Goal: Navigation & Orientation: Find specific page/section

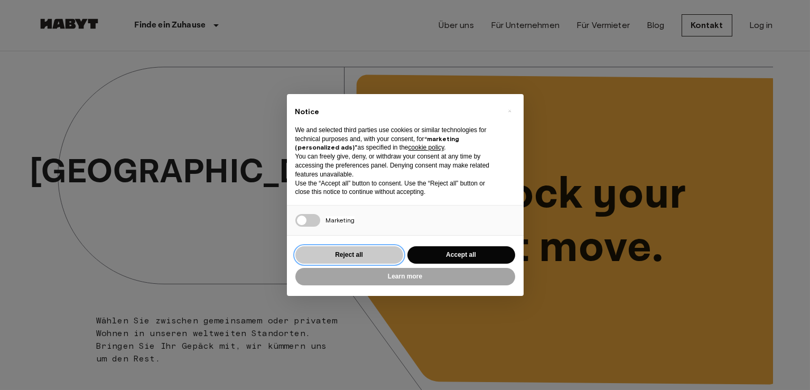
click at [366, 253] on button "Reject all" at bounding box center [349, 254] width 108 height 17
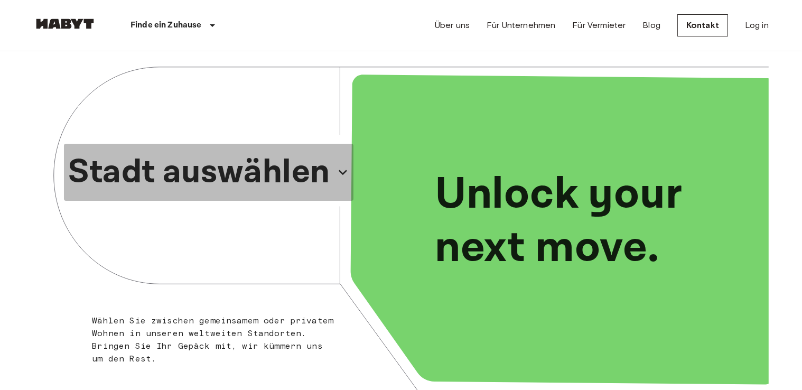
click at [345, 174] on icon "button" at bounding box center [342, 172] width 17 height 17
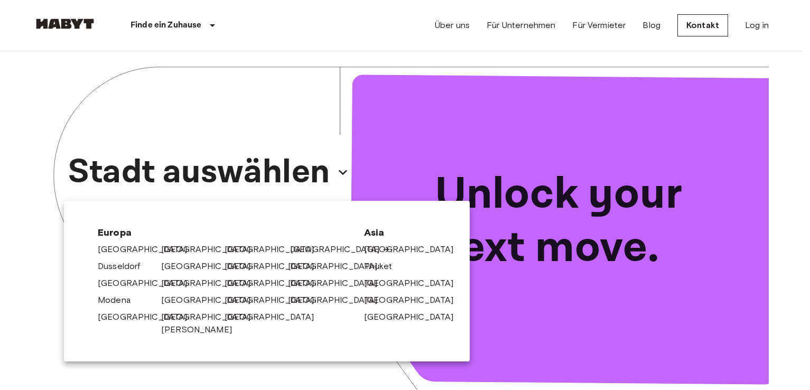
click at [295, 247] on link "[GEOGRAPHIC_DATA]" at bounding box center [340, 249] width 100 height 13
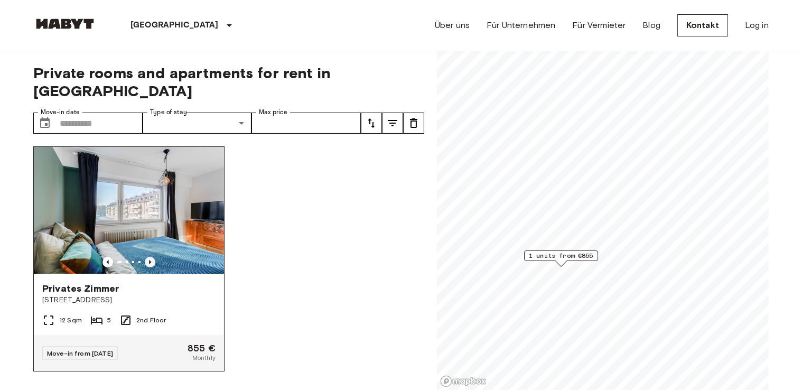
click at [149, 260] on icon "Previous image" at bounding box center [150, 262] width 2 height 4
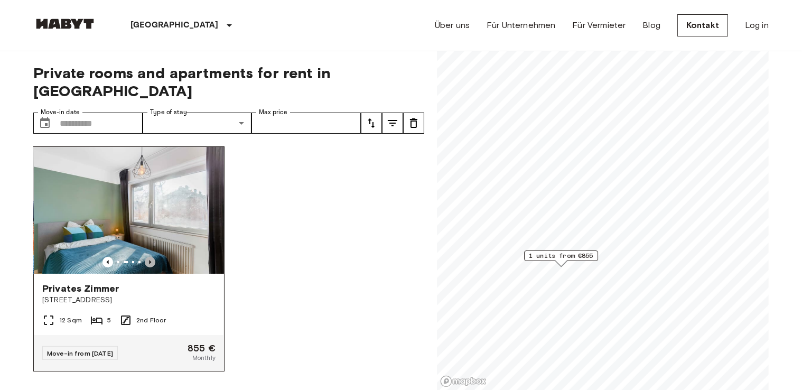
click at [149, 260] on icon "Previous image" at bounding box center [150, 262] width 2 height 4
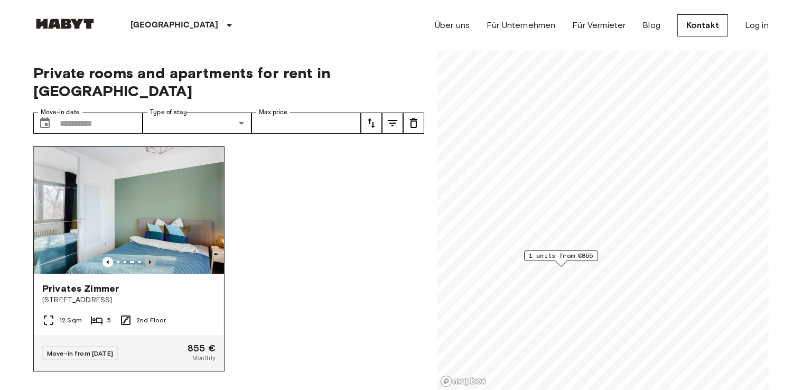
click at [149, 260] on icon "Previous image" at bounding box center [150, 262] width 2 height 4
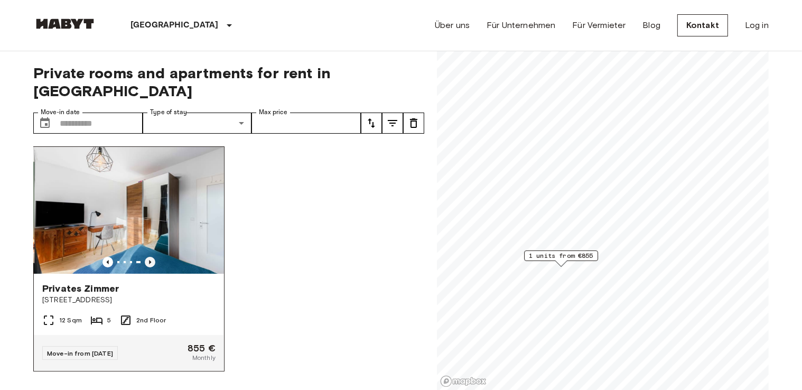
click at [149, 260] on icon "Previous image" at bounding box center [150, 262] width 2 height 4
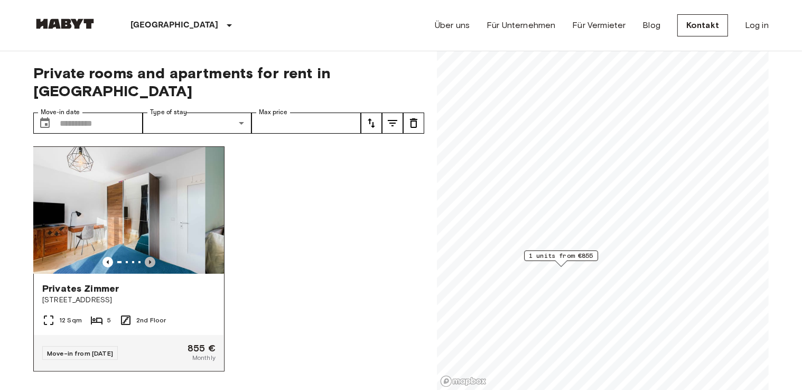
click at [149, 260] on icon "Previous image" at bounding box center [150, 262] width 2 height 4
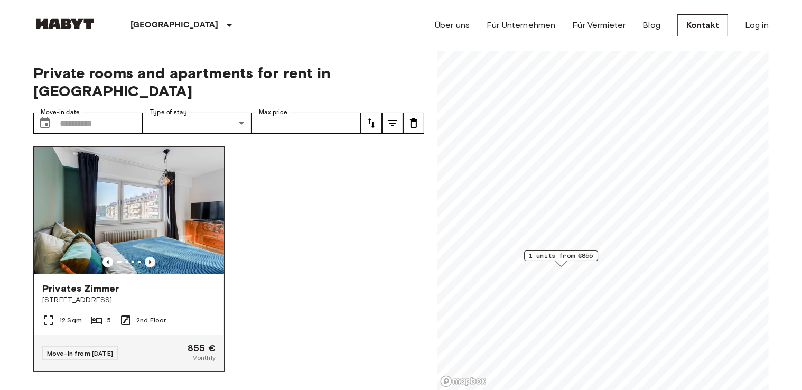
click at [145, 257] on icon "Previous image" at bounding box center [150, 262] width 11 height 11
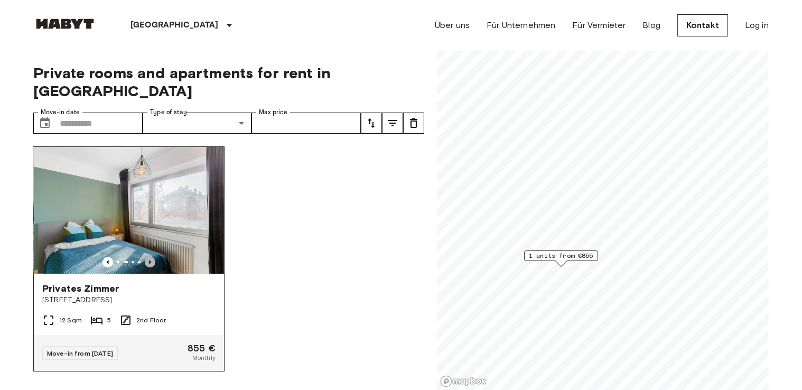
click at [150, 257] on icon "Previous image" at bounding box center [150, 262] width 11 height 11
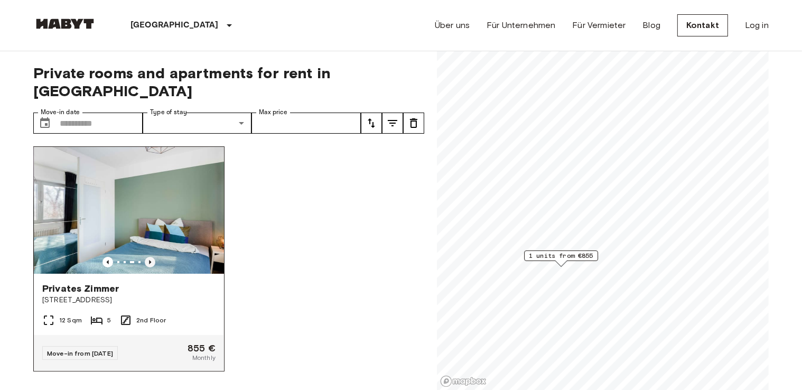
click at [150, 257] on icon "Previous image" at bounding box center [150, 262] width 11 height 11
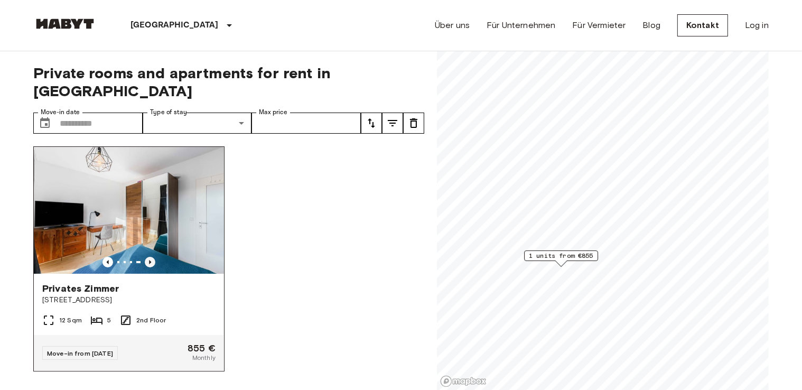
click at [150, 257] on icon "Previous image" at bounding box center [150, 262] width 11 height 11
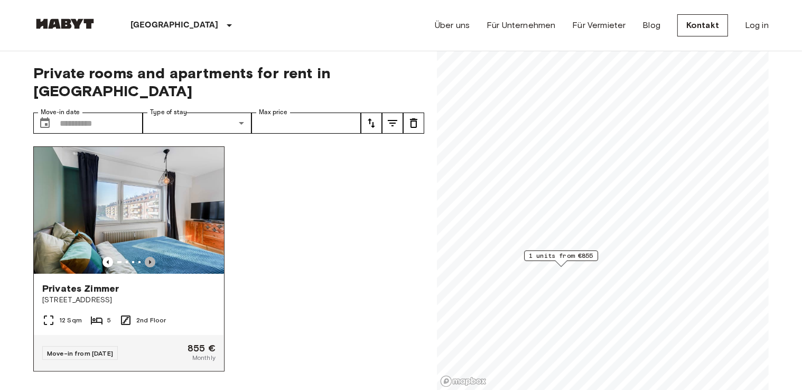
click at [150, 257] on icon "Previous image" at bounding box center [150, 262] width 11 height 11
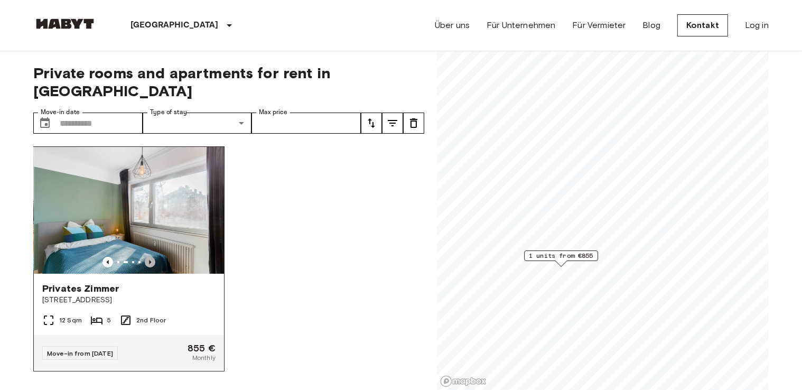
click at [150, 257] on icon "Previous image" at bounding box center [150, 262] width 11 height 11
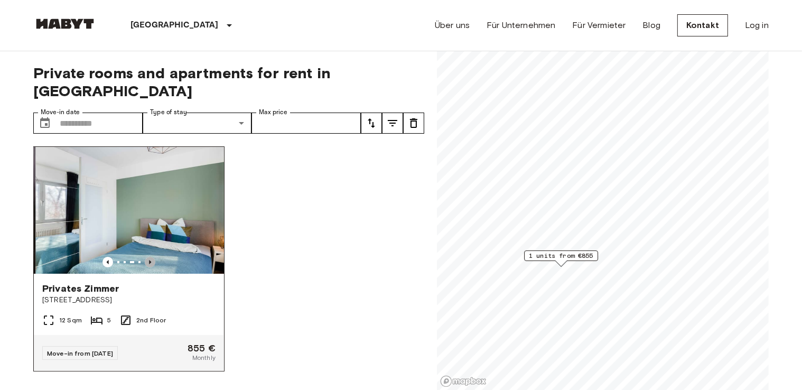
click at [150, 257] on icon "Previous image" at bounding box center [150, 262] width 11 height 11
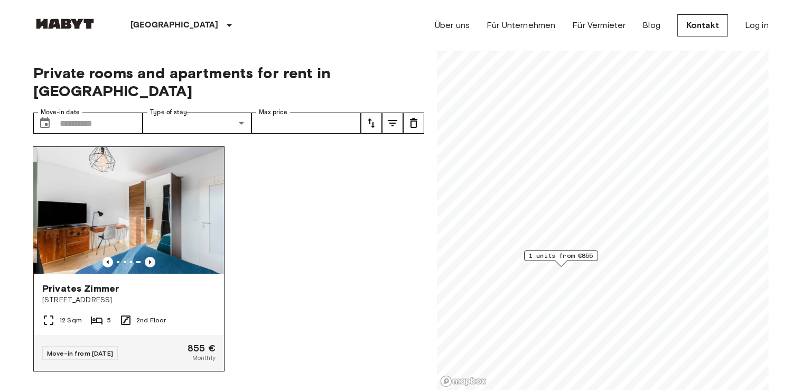
click at [150, 257] on icon "Previous image" at bounding box center [150, 262] width 11 height 11
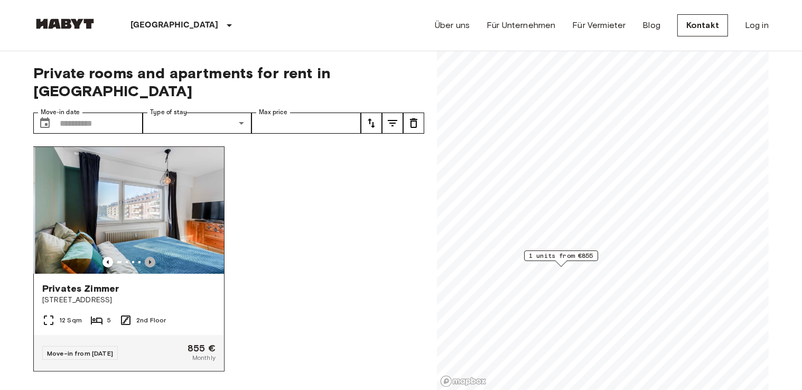
click at [150, 257] on icon "Previous image" at bounding box center [150, 262] width 11 height 11
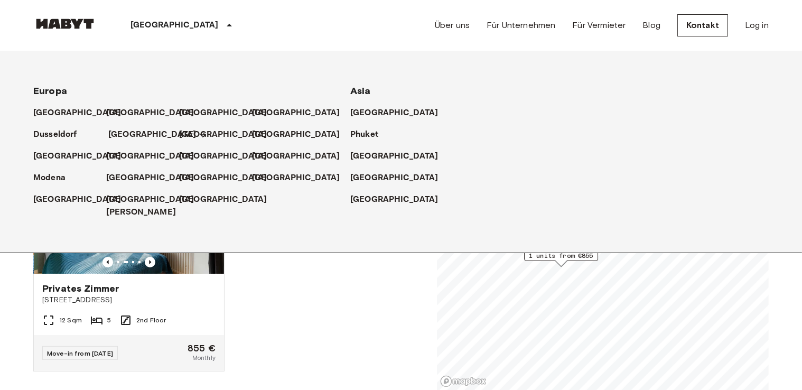
click at [123, 133] on p "[GEOGRAPHIC_DATA]" at bounding box center [152, 134] width 88 height 13
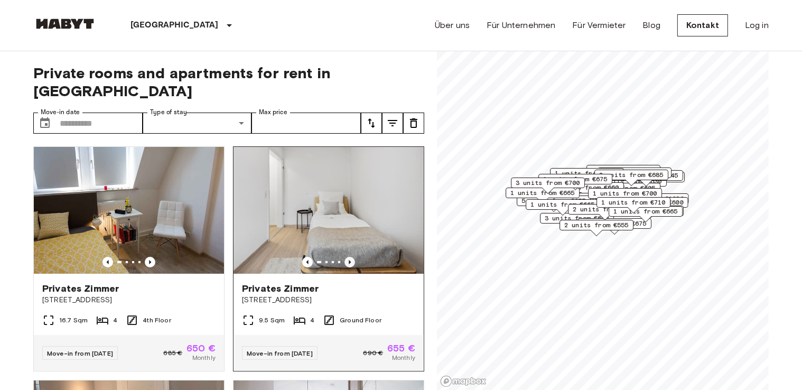
click at [346, 257] on icon "Previous image" at bounding box center [349, 262] width 11 height 11
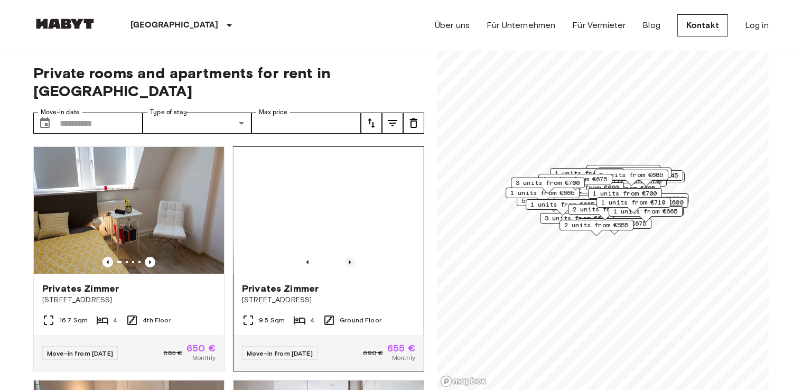
click at [344, 257] on icon "Previous image" at bounding box center [349, 262] width 11 height 11
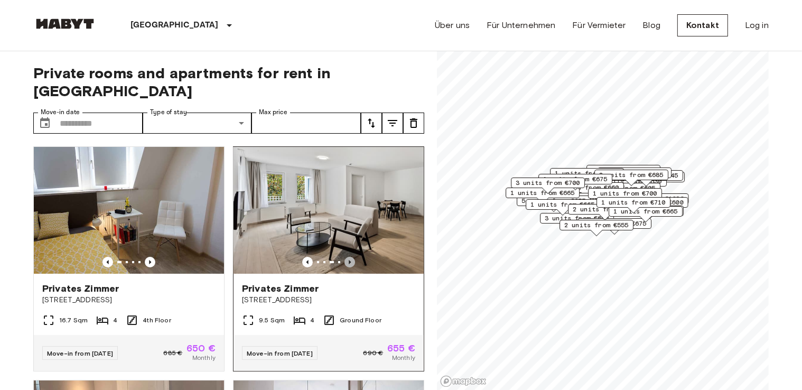
click at [344, 257] on icon "Previous image" at bounding box center [349, 262] width 11 height 11
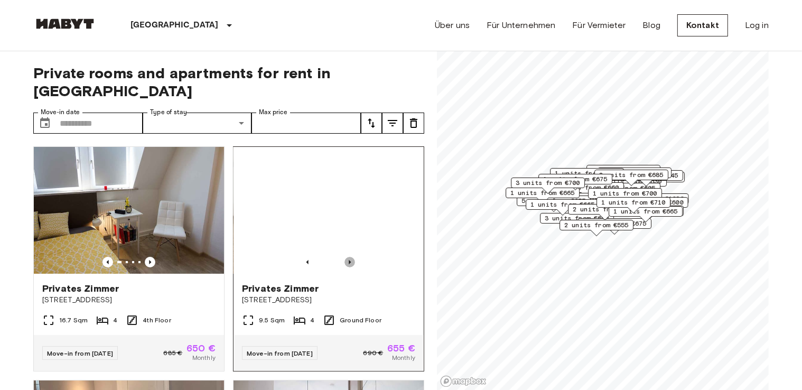
click at [344, 257] on icon "Previous image" at bounding box center [349, 262] width 11 height 11
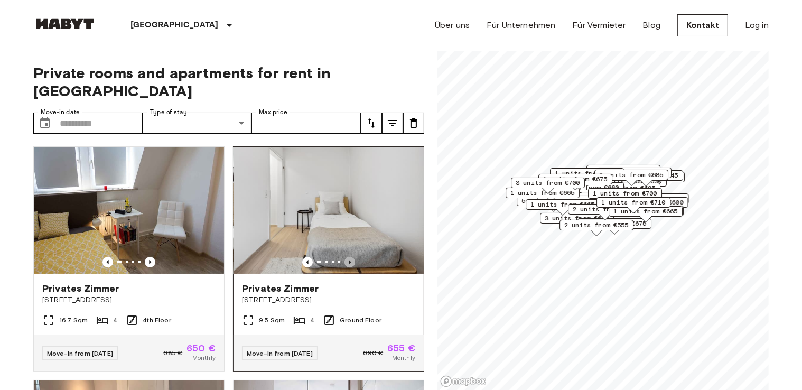
click at [344, 257] on icon "Previous image" at bounding box center [349, 262] width 11 height 11
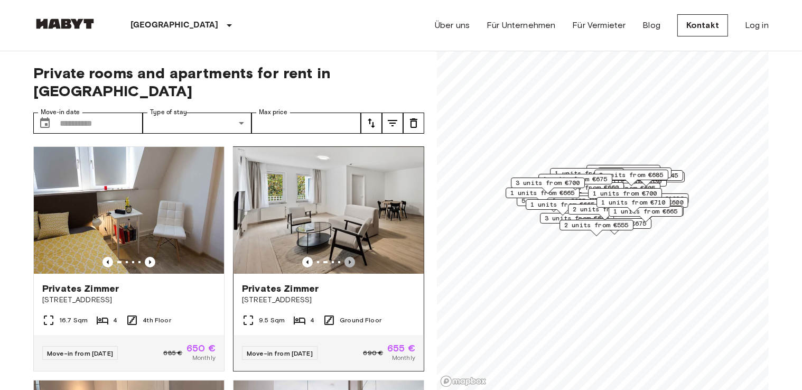
click at [344, 257] on icon "Previous image" at bounding box center [349, 262] width 11 height 11
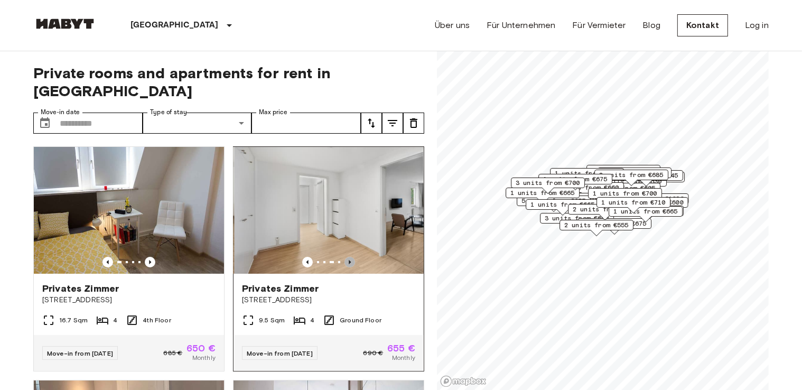
click at [344, 257] on icon "Previous image" at bounding box center [349, 262] width 11 height 11
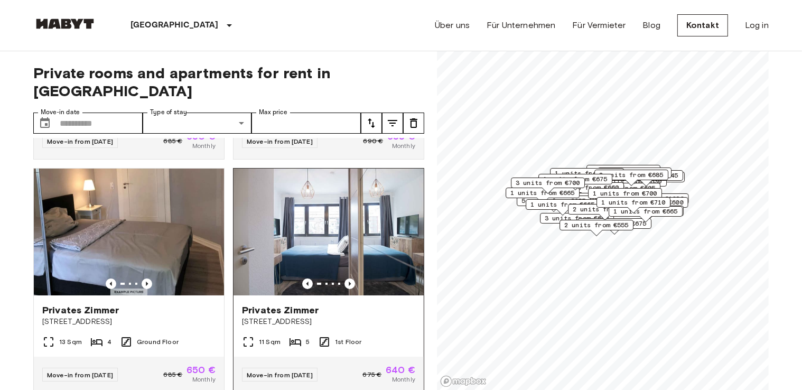
scroll to position [264, 0]
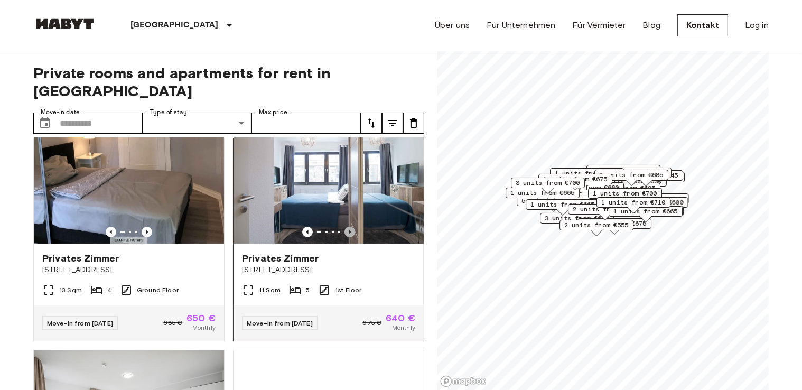
click at [344, 227] on icon "Previous image" at bounding box center [349, 232] width 11 height 11
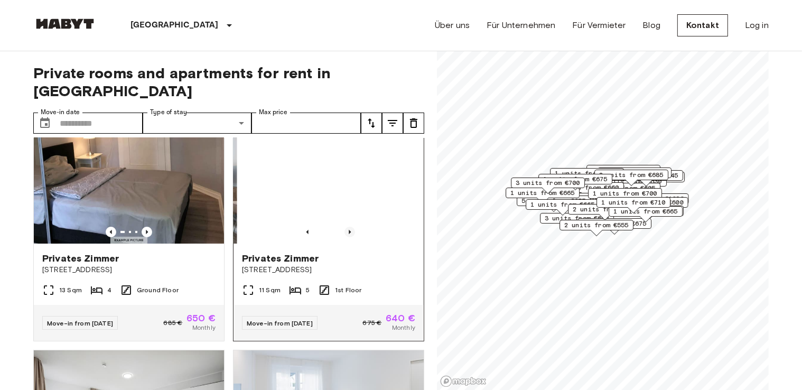
click at [344, 227] on icon "Previous image" at bounding box center [349, 232] width 11 height 11
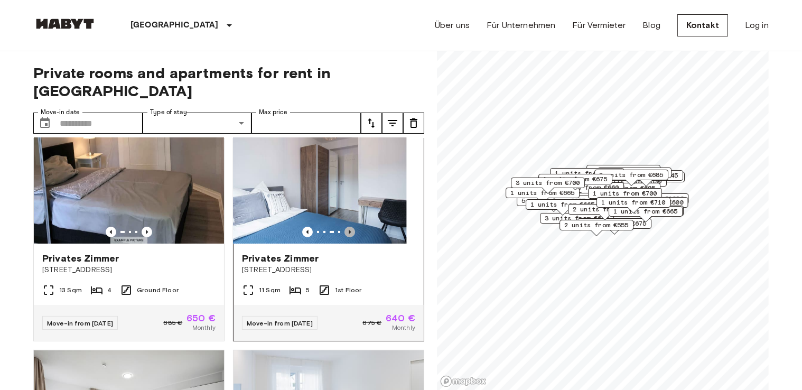
click at [344, 227] on icon "Previous image" at bounding box center [349, 232] width 11 height 11
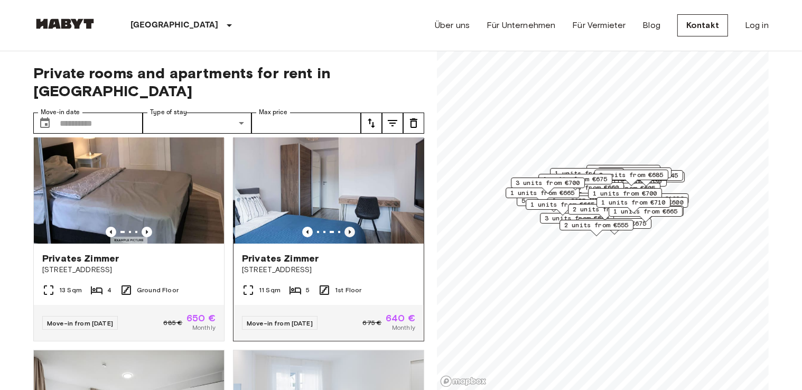
click at [344, 227] on icon "Previous image" at bounding box center [349, 232] width 11 height 11
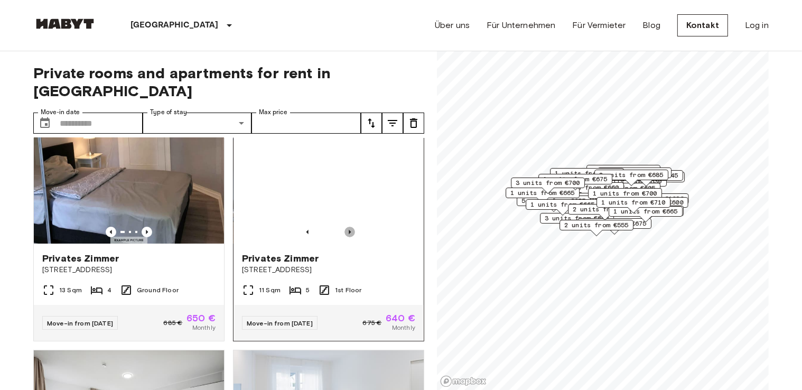
click at [344, 227] on icon "Previous image" at bounding box center [349, 232] width 11 height 11
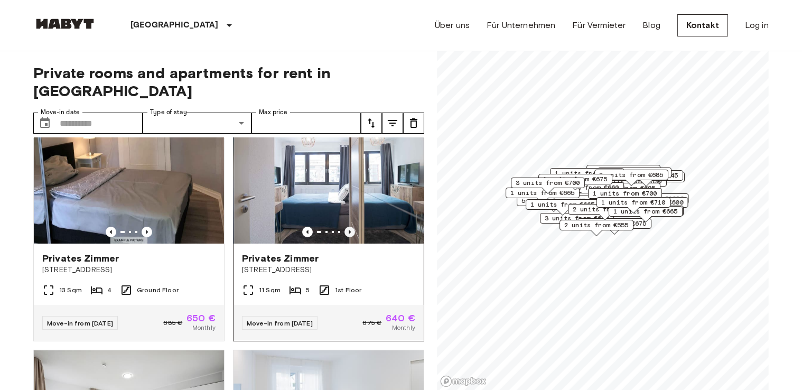
click at [344, 227] on icon "Previous image" at bounding box center [349, 232] width 11 height 11
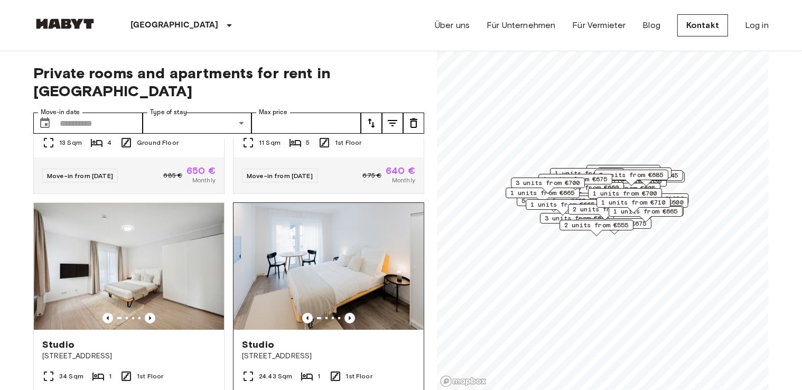
scroll to position [475, 0]
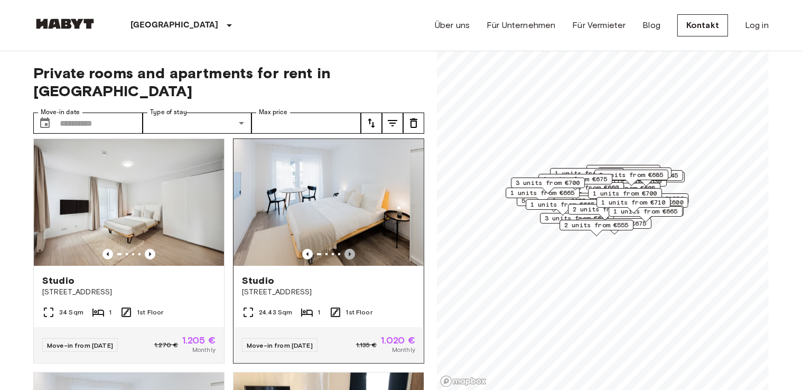
click at [349, 252] on icon "Previous image" at bounding box center [350, 254] width 2 height 4
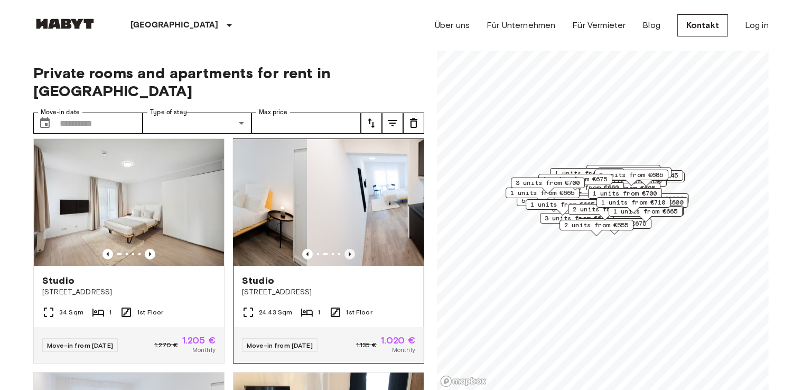
click at [344, 249] on icon "Previous image" at bounding box center [349, 254] width 11 height 11
